Goal: Task Accomplishment & Management: Complete application form

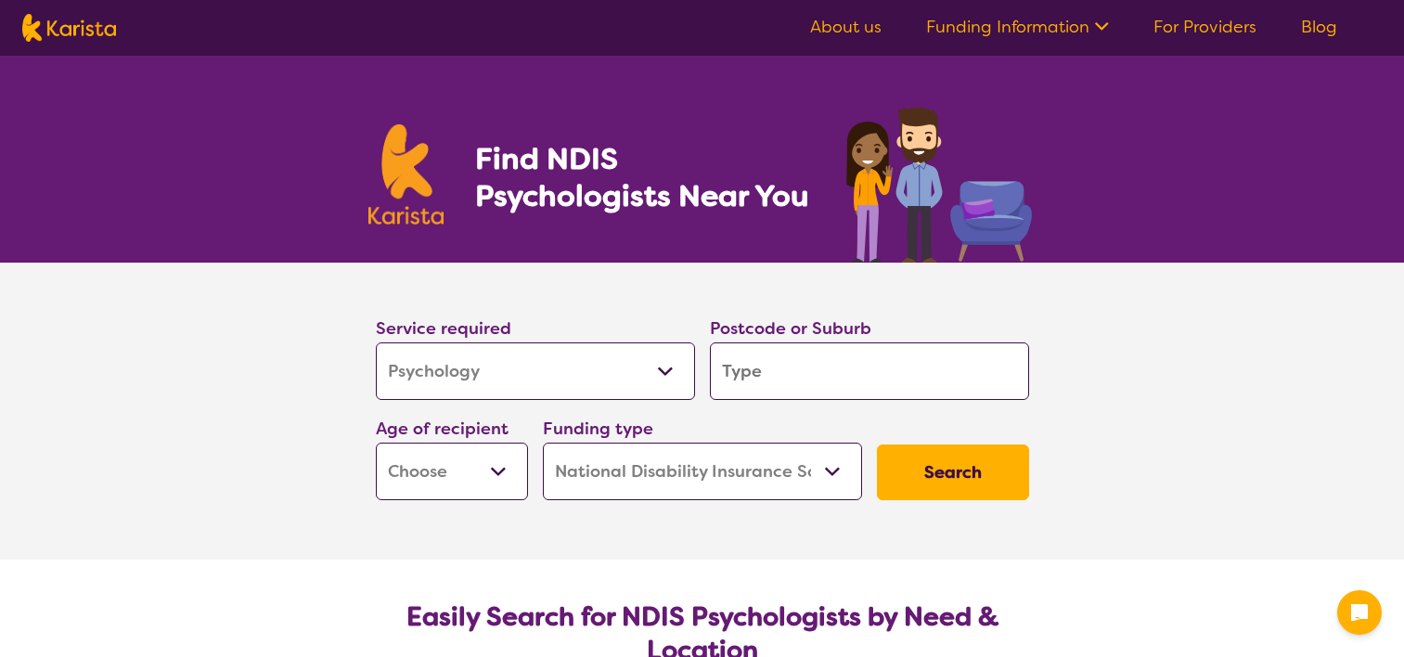
select select "Psychology"
select select "NDIS"
select select "Psychology"
select select "NDIS"
click at [798, 368] on input "search" at bounding box center [869, 371] width 319 height 58
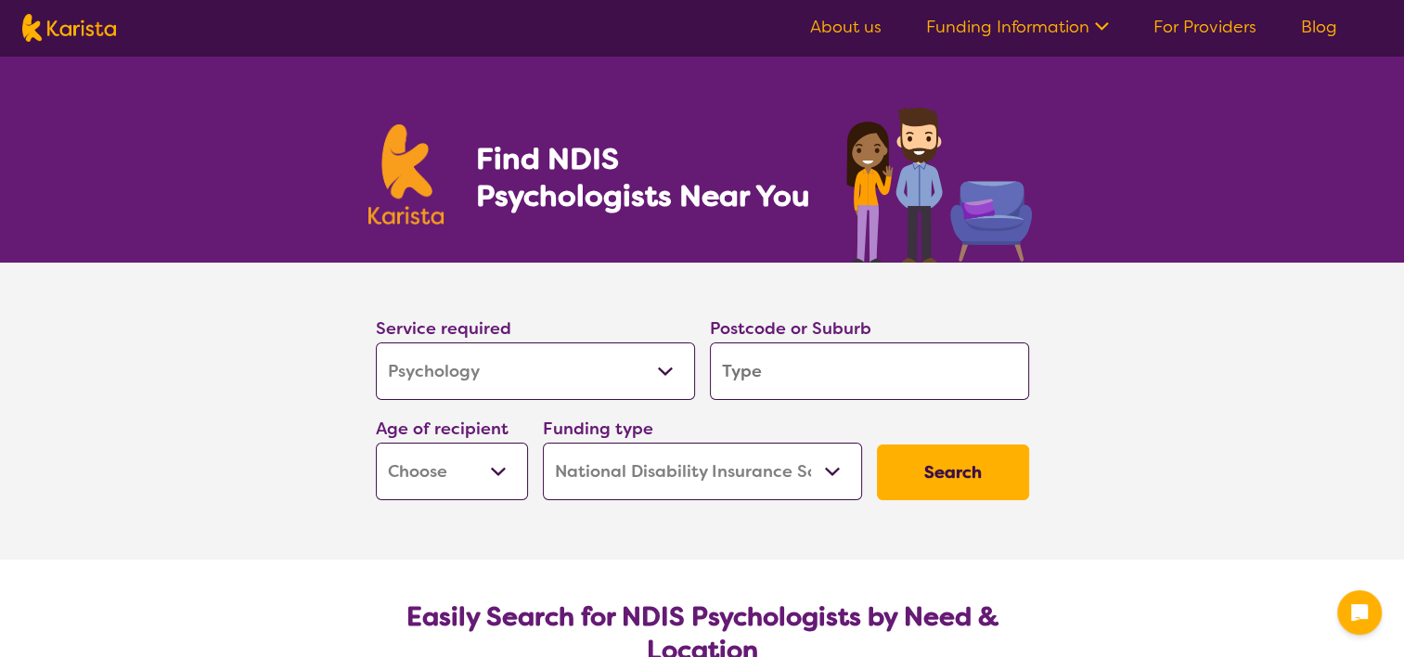
type input "4"
type input "45"
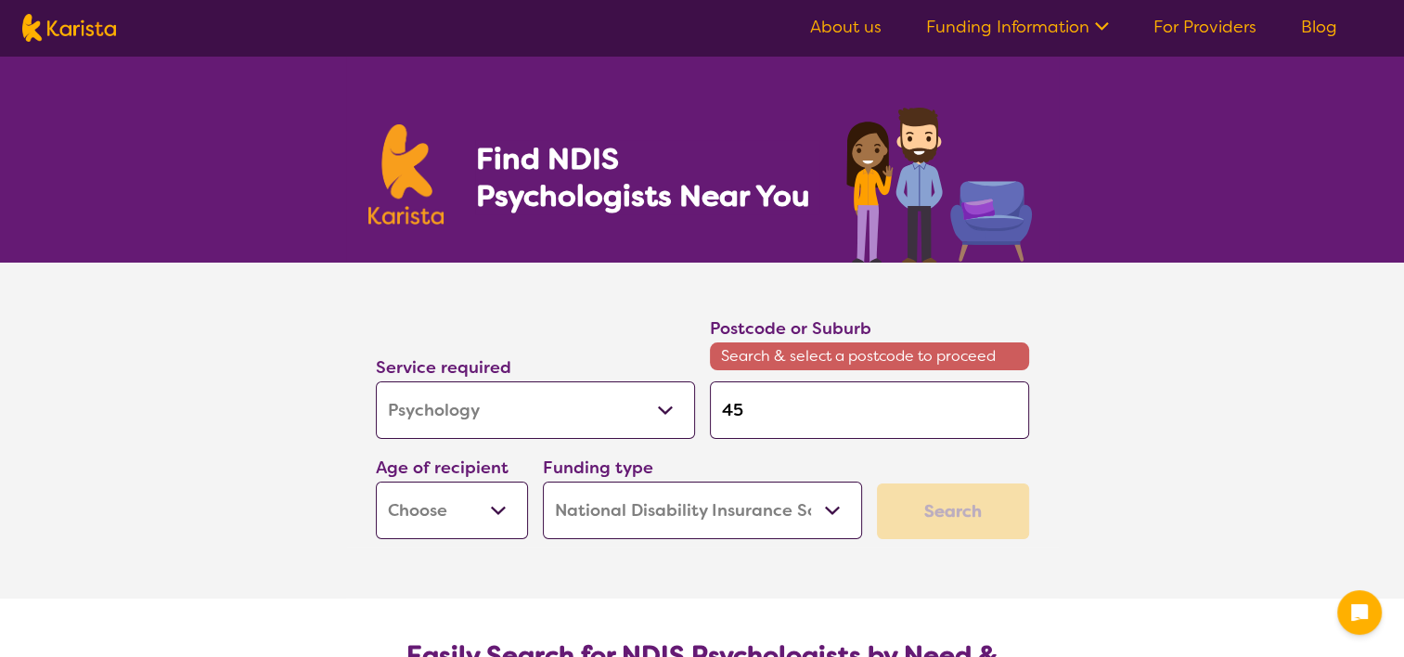
type input "450"
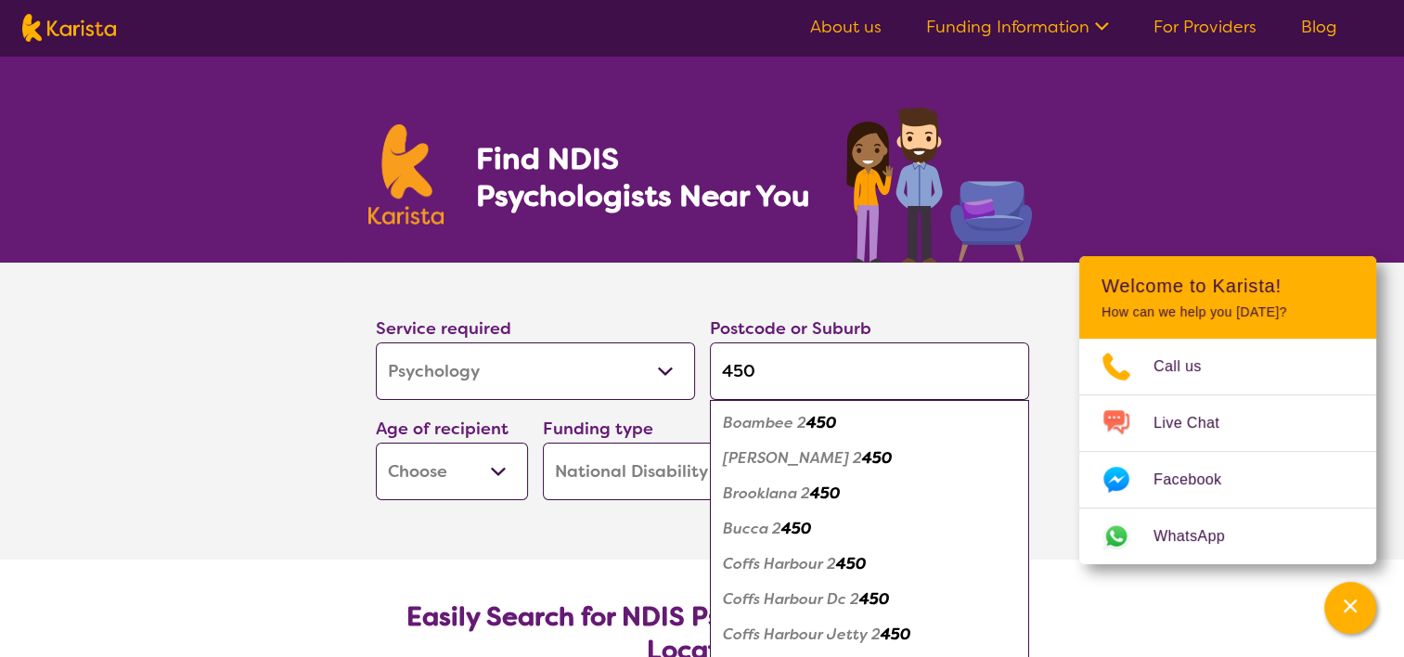
type input "4504"
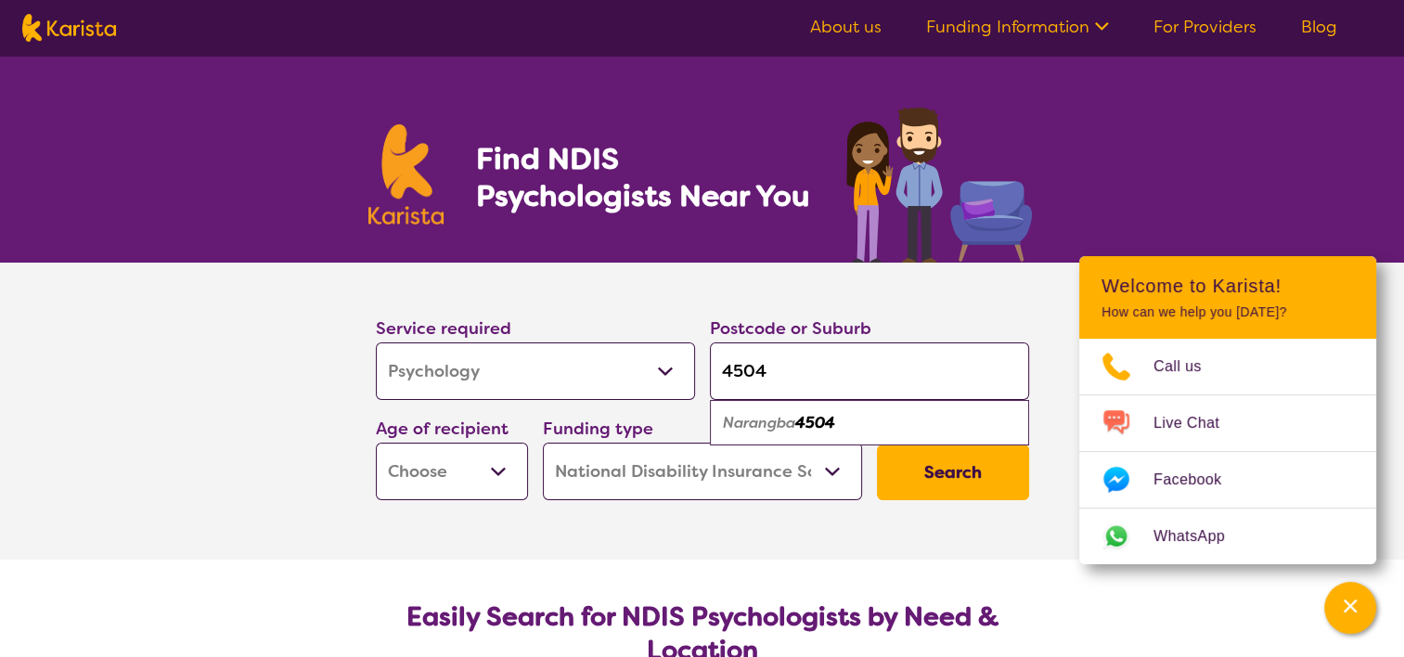
type input "4504"
click at [793, 420] on em "Narangba" at bounding box center [759, 422] width 72 height 19
click at [460, 487] on select "Early Childhood - 0 to 9 Child - 10 to 11 Adolescent - 12 to 17 Adult - 18 to 6…" at bounding box center [452, 472] width 152 height 58
select select "AD"
click at [376, 443] on select "Early Childhood - 0 to 9 Child - 10 to 11 Adolescent - 12 to 17 Adult - 18 to 6…" at bounding box center [452, 472] width 152 height 58
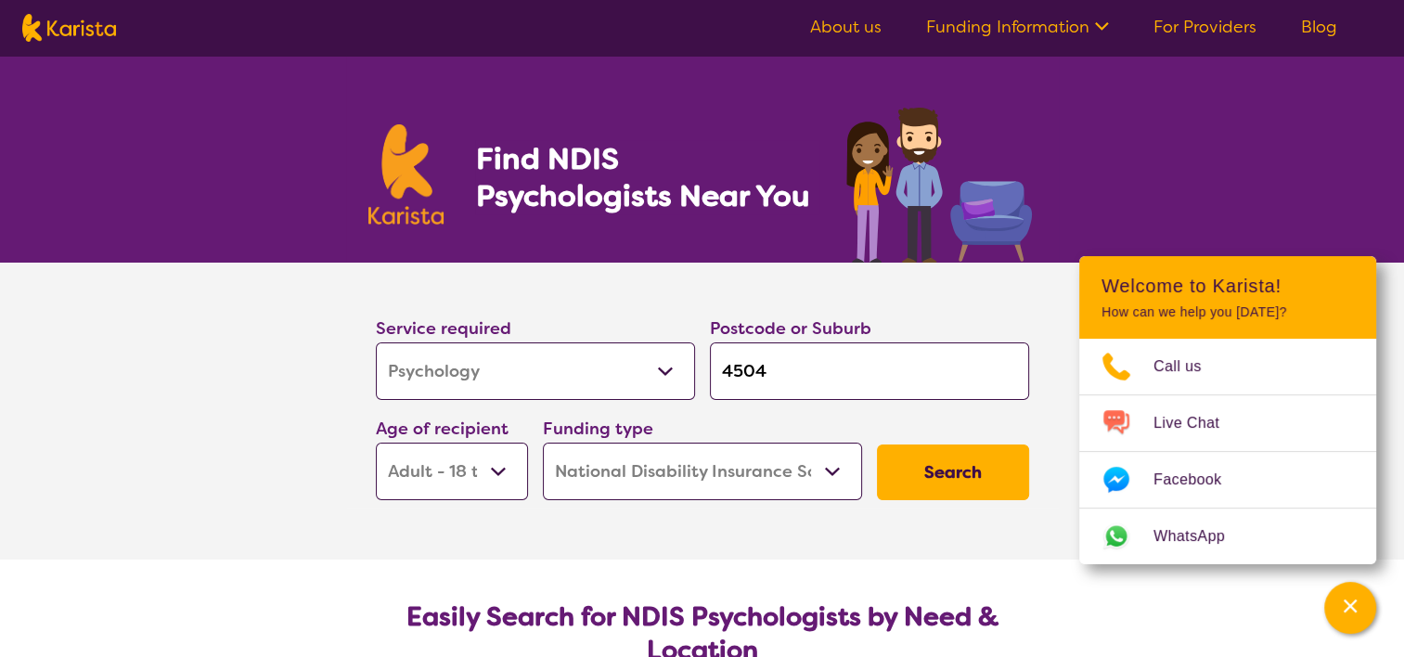
select select "AD"
click at [623, 466] on select "Home Care Package (HCP) National Disability Insurance Scheme (NDIS) I don't know" at bounding box center [702, 472] width 319 height 58
click at [946, 472] on button "Search" at bounding box center [953, 473] width 152 height 56
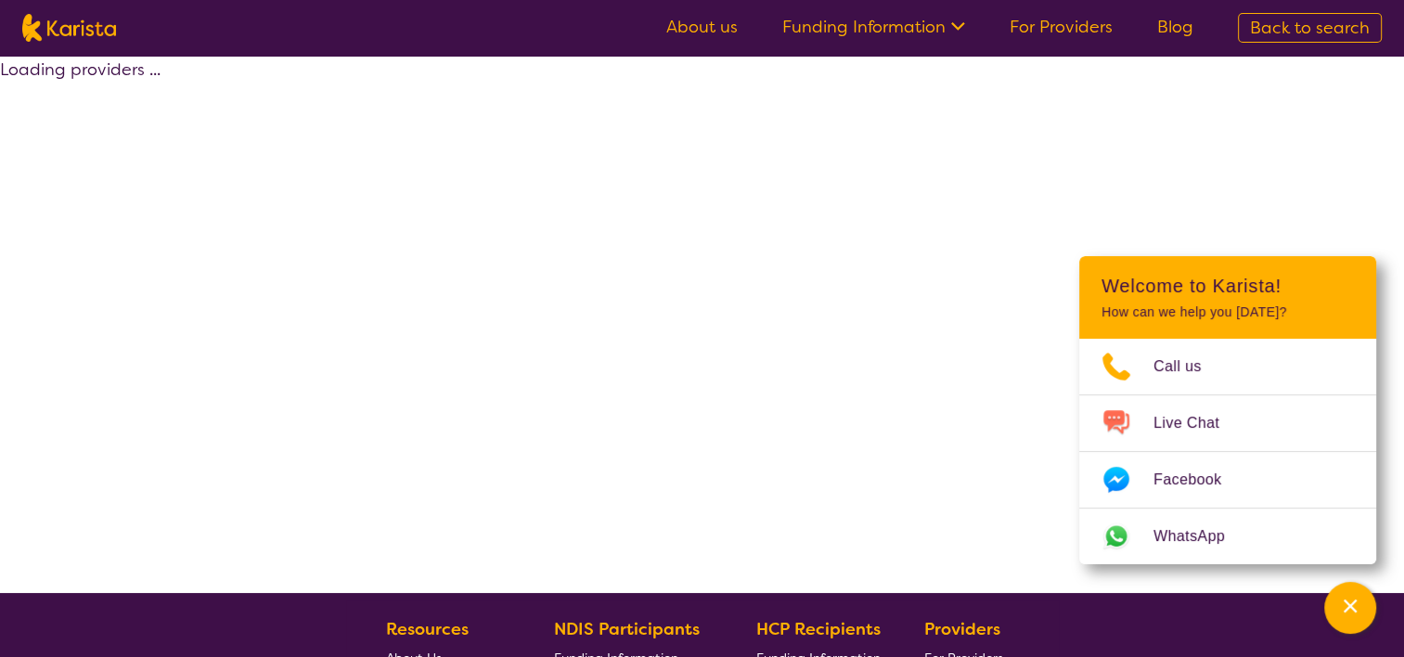
select select "by_score"
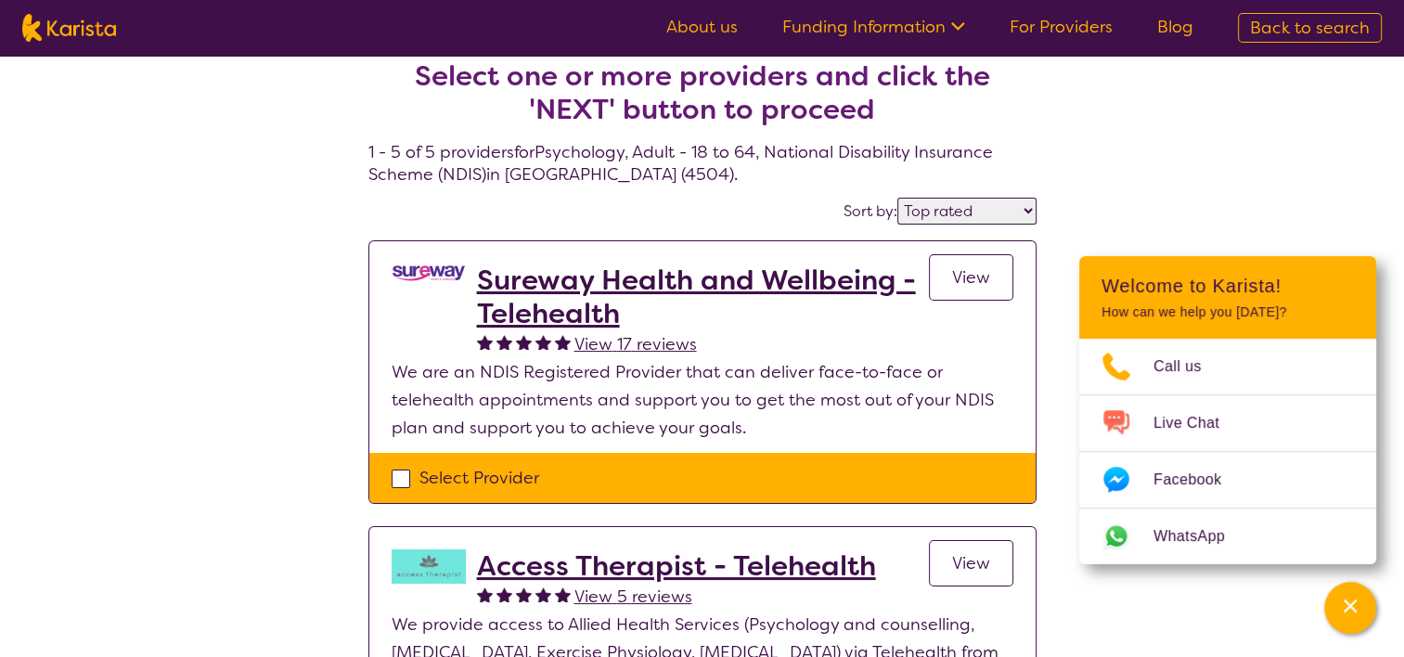
scroll to position [17, 0]
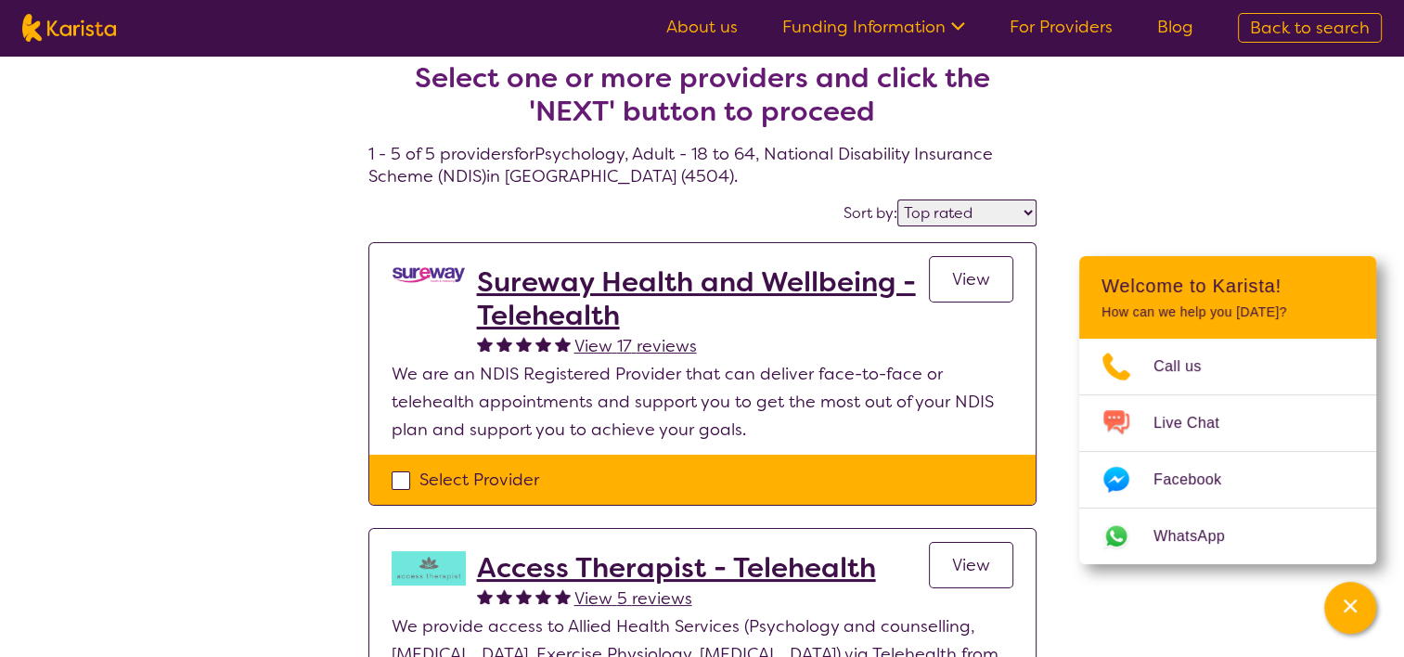
click at [397, 481] on div "Select Provider" at bounding box center [703, 480] width 622 height 28
checkbox input "true"
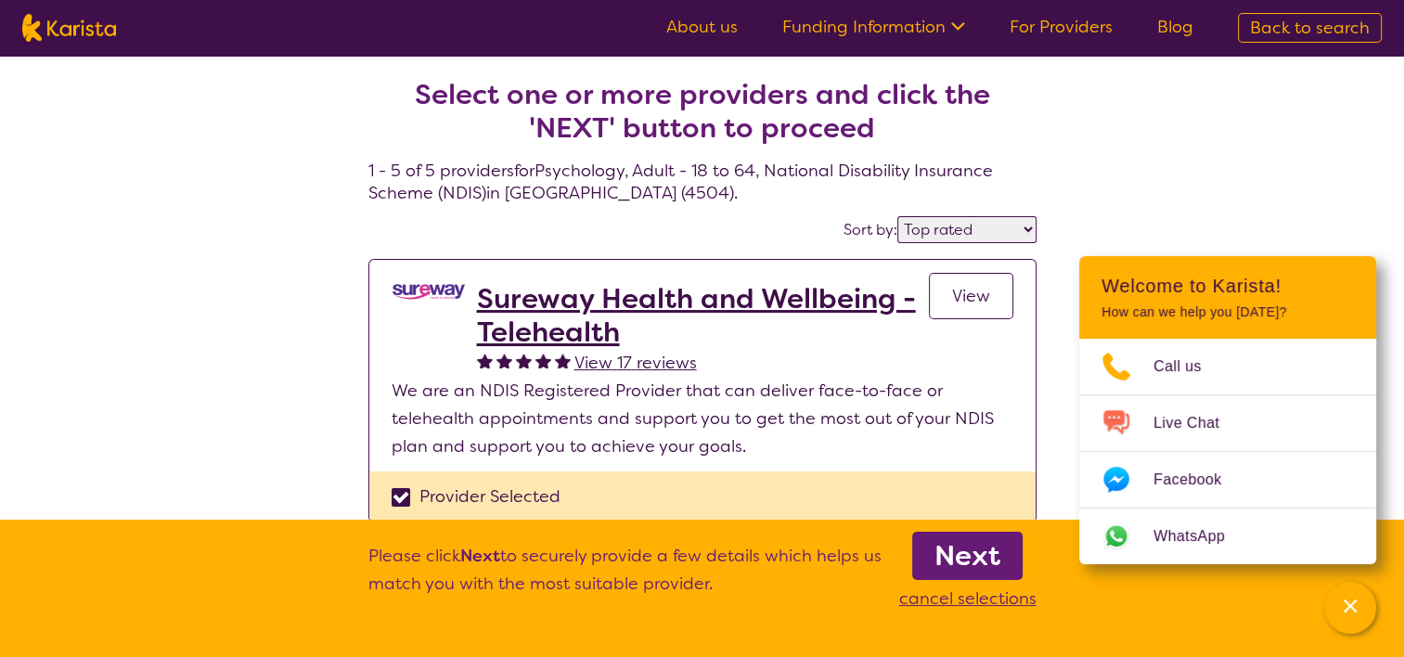
click at [957, 547] on b "Next" at bounding box center [968, 555] width 66 height 37
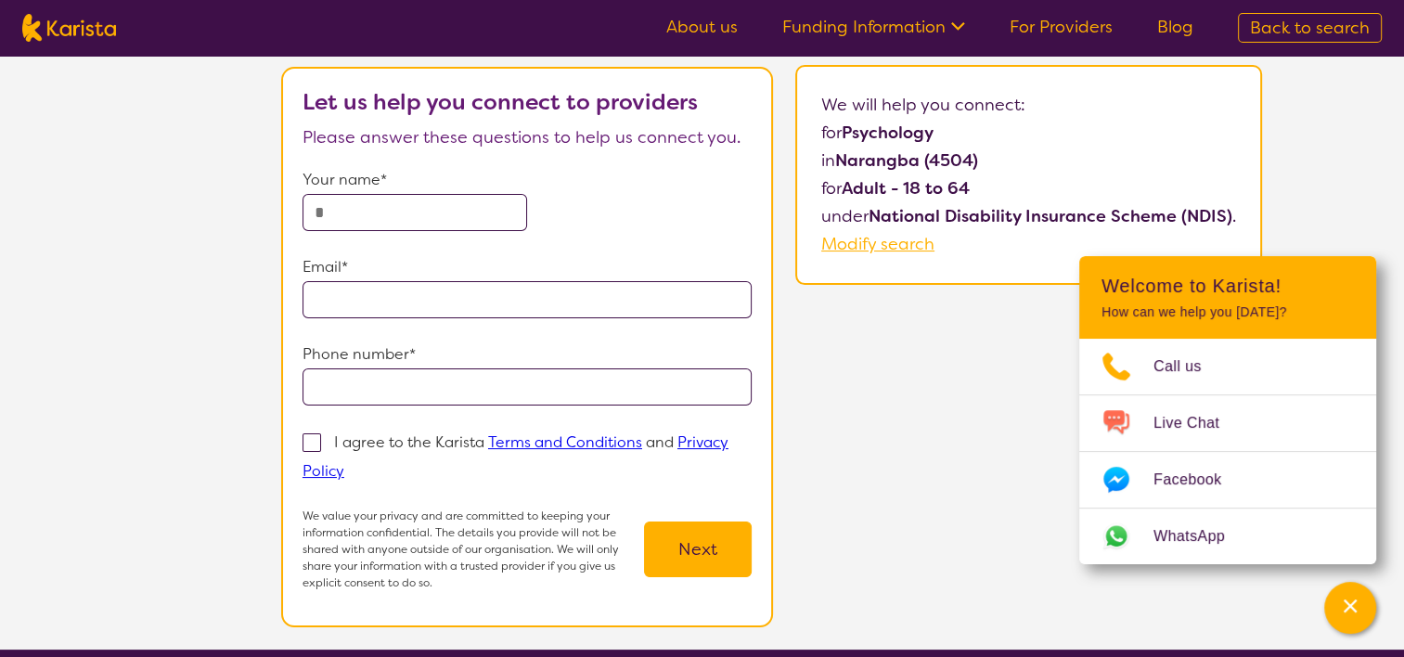
scroll to position [121, 0]
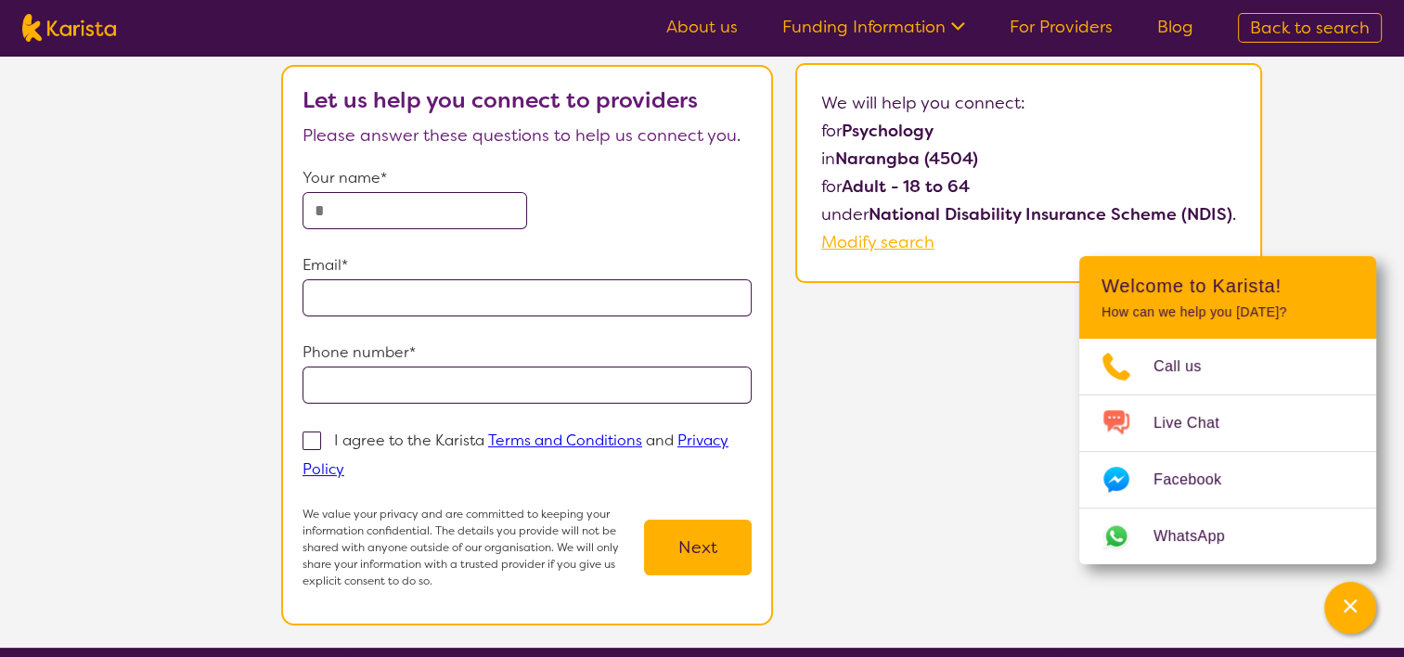
select select "by_score"
